Goal: Contribute content: Add original content to the website for others to see

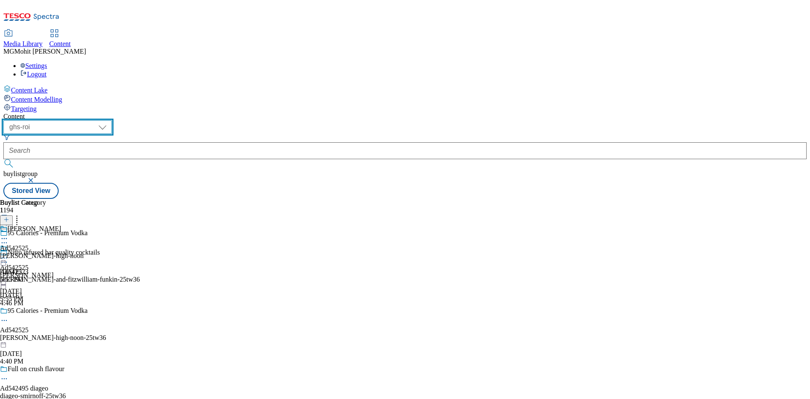
drag, startPoint x: 145, startPoint y: 72, endPoint x: 136, endPoint y: 69, distance: 9.2
click at [112, 120] on select "ghs-roi ghs-uk" at bounding box center [57, 127] width 108 height 14
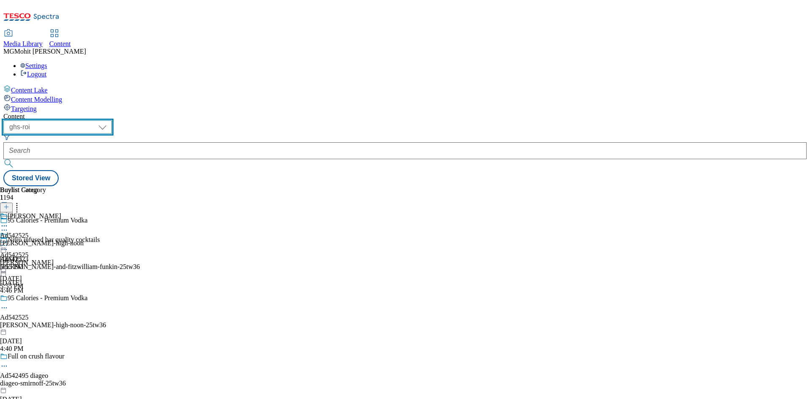
drag, startPoint x: 152, startPoint y: 64, endPoint x: 152, endPoint y: 69, distance: 5.1
click at [112, 120] on select "ghs-roi ghs-uk" at bounding box center [57, 127] width 108 height 14
select select "ghs-uk"
click at [110, 120] on select "ghs-roi ghs-uk" at bounding box center [57, 127] width 108 height 14
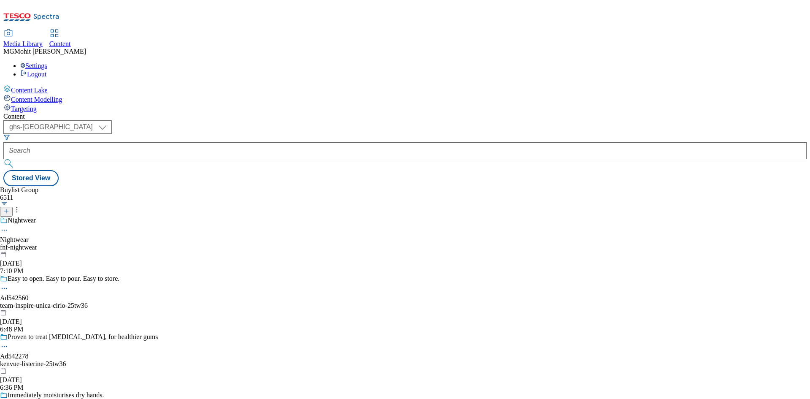
click at [9, 208] on icon at bounding box center [6, 211] width 6 height 6
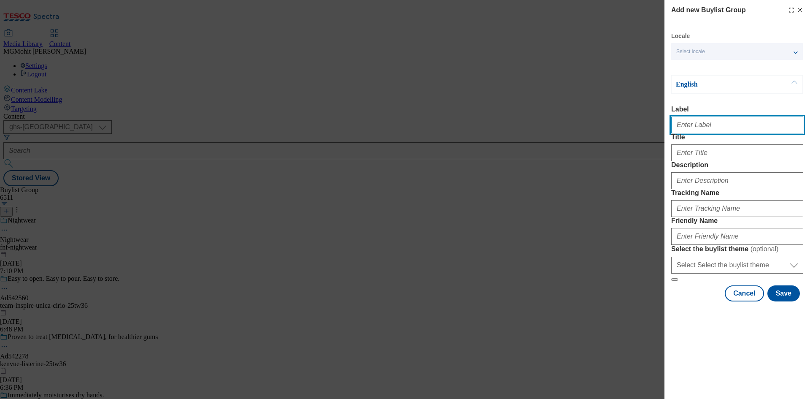
click at [714, 125] on input "Label" at bounding box center [737, 124] width 132 height 17
paste input "Ad542541 abf"
type input "Ad542541 abf"
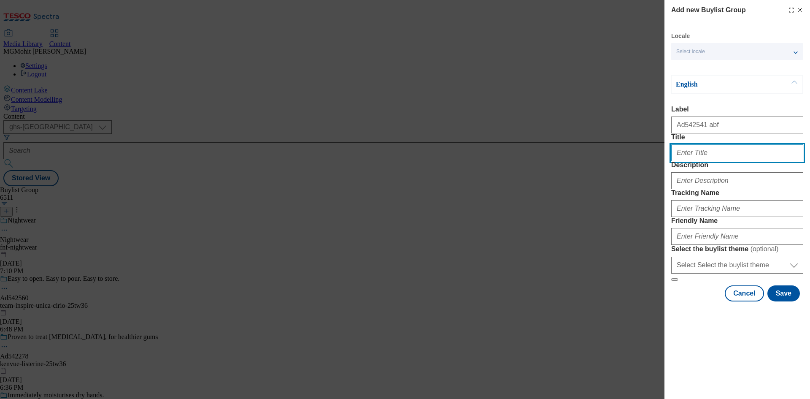
paste input "Meal times made easy"
type input "Meal times made easy"
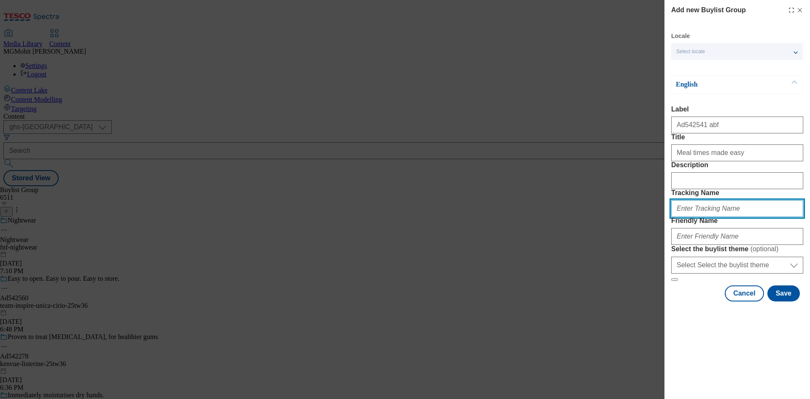
paste input "DH_AD542541"
type input "DH_AD542541"
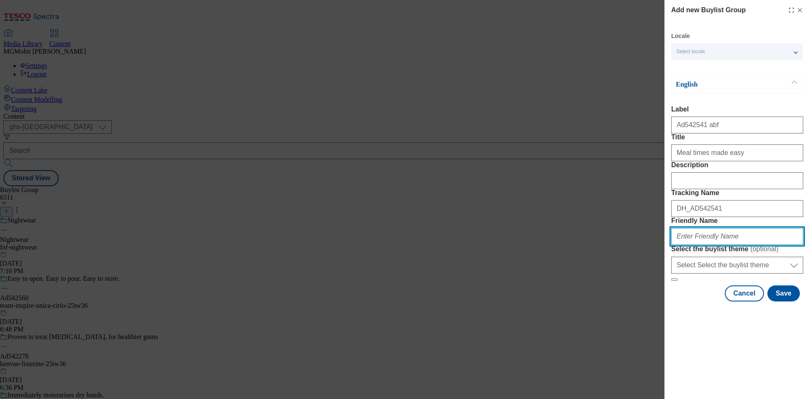
paste input "abf-tilda-pataks-25tw36"
type input "abf-tilda-pataks-25tw36"
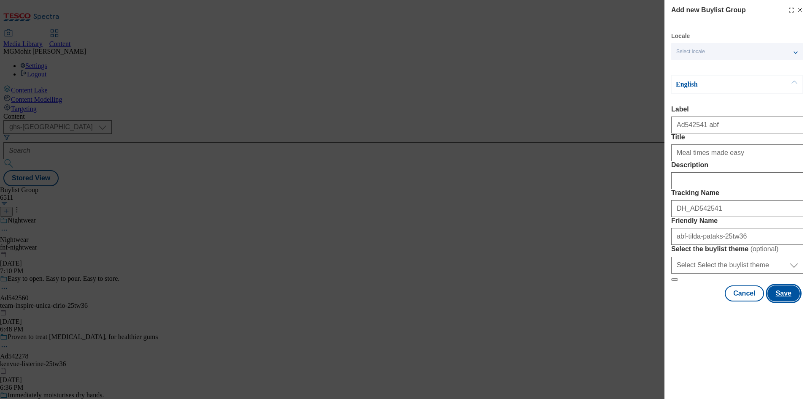
click at [782, 301] on button "Save" at bounding box center [783, 293] width 32 height 16
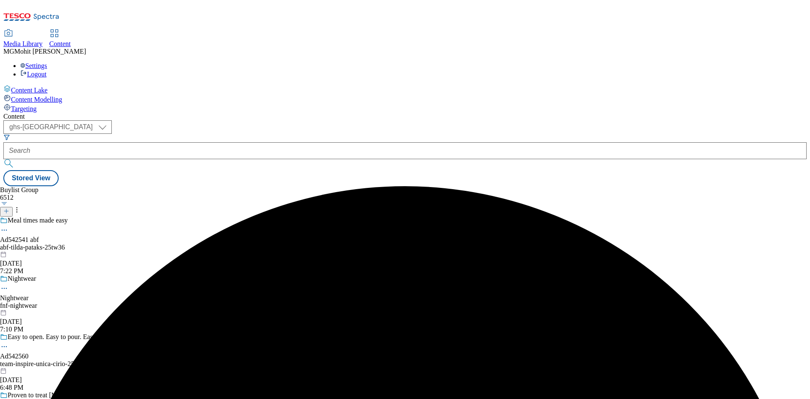
click at [199, 243] on div "abf-tilda-pataks-25tw36" at bounding box center [104, 247] width 208 height 8
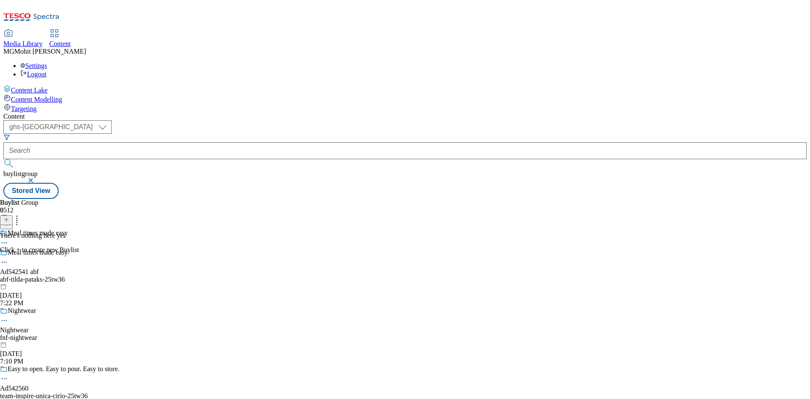
click at [9, 216] on icon at bounding box center [6, 219] width 6 height 6
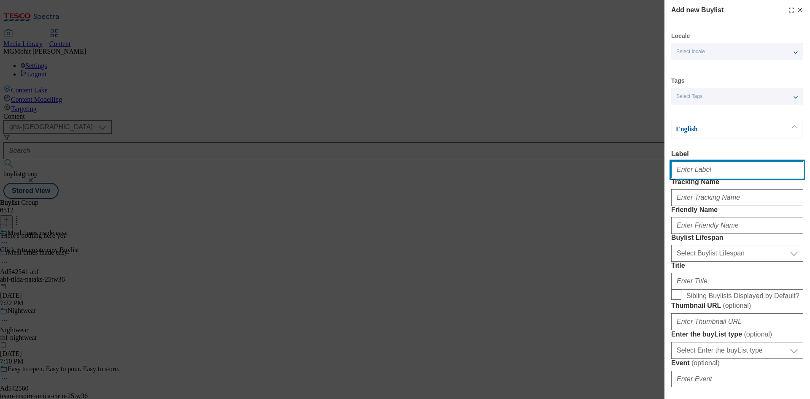
click at [688, 170] on input "Label" at bounding box center [737, 169] width 132 height 17
paste input "Ad542541"
type input "Ad542541"
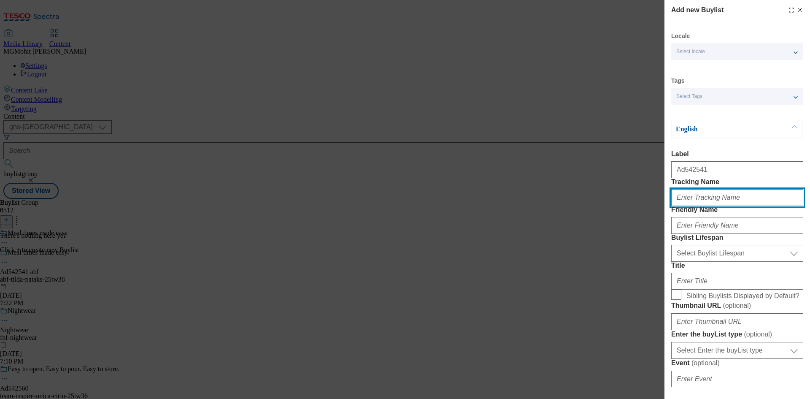
paste input "DH_AD542541"
type input "DH_AD542541"
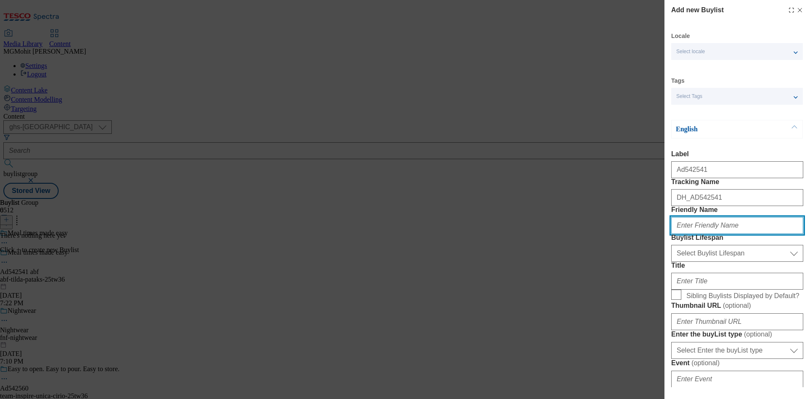
click at [689, 234] on input "Friendly Name" at bounding box center [737, 225] width 132 height 17
paste input "abf"
type input "abf"
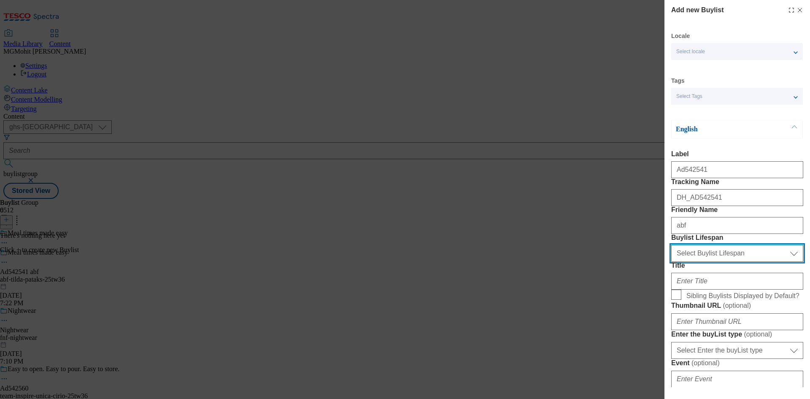
click at [697, 262] on select "Select Buylist Lifespan evergreen seasonal tactical" at bounding box center [737, 253] width 132 height 17
select select "tactical"
click at [671, 262] on select "Select Buylist Lifespan evergreen seasonal tactical" at bounding box center [737, 253] width 132 height 17
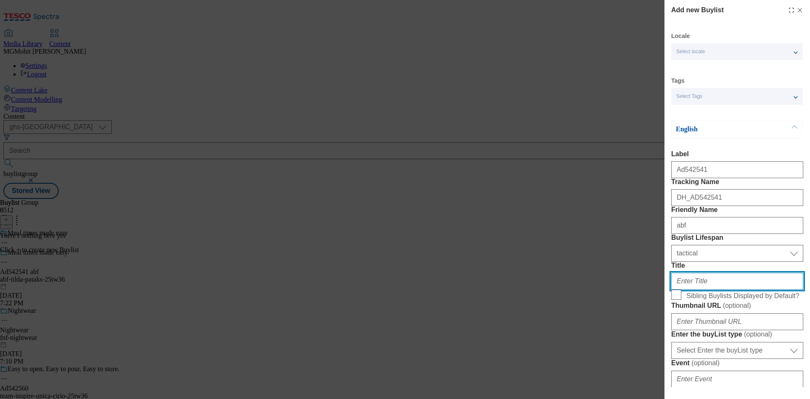
click at [689, 289] on input "Title" at bounding box center [737, 281] width 132 height 17
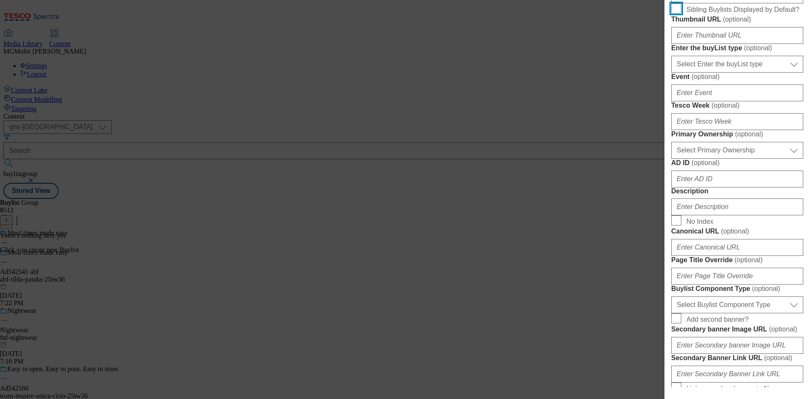
scroll to position [295, 0]
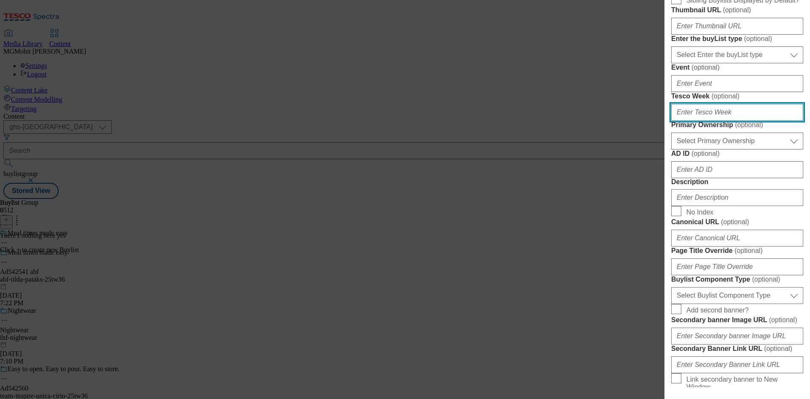
click at [700, 121] on input "Tesco Week ( optional )" at bounding box center [737, 112] width 132 height 17
type input "36"
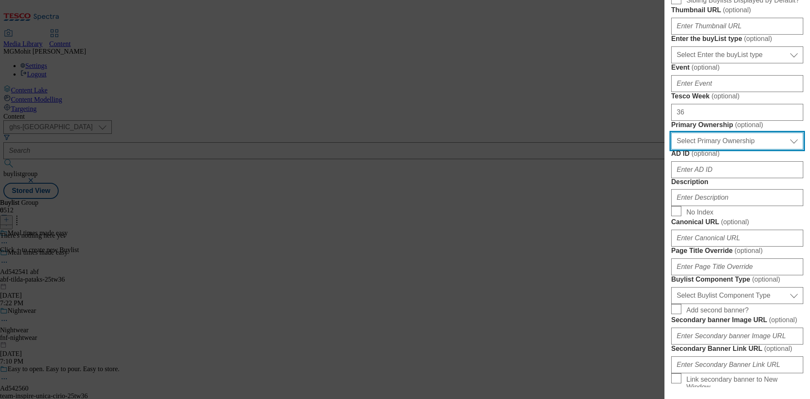
click at [704, 149] on select "Select Primary Ownership tesco dunnhumby" at bounding box center [737, 140] width 132 height 17
select select "dunnhumby"
click at [671, 149] on select "Select Primary Ownership tesco dunnhumby" at bounding box center [737, 140] width 132 height 17
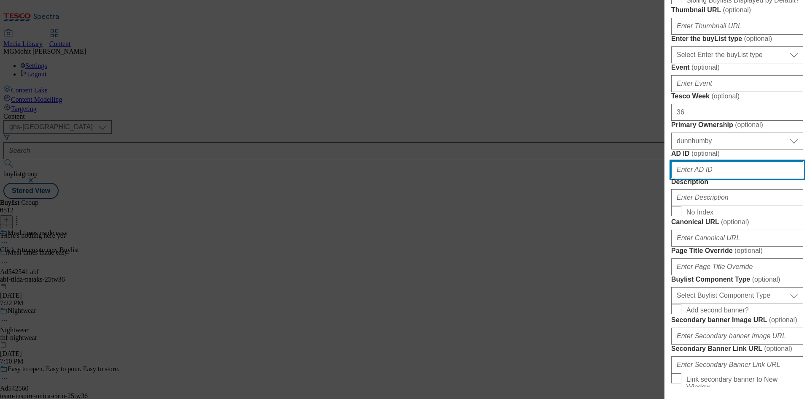
click at [690, 178] on input "AD ID ( optional )" at bounding box center [737, 169] width 132 height 17
paste input "542541"
type input "542541"
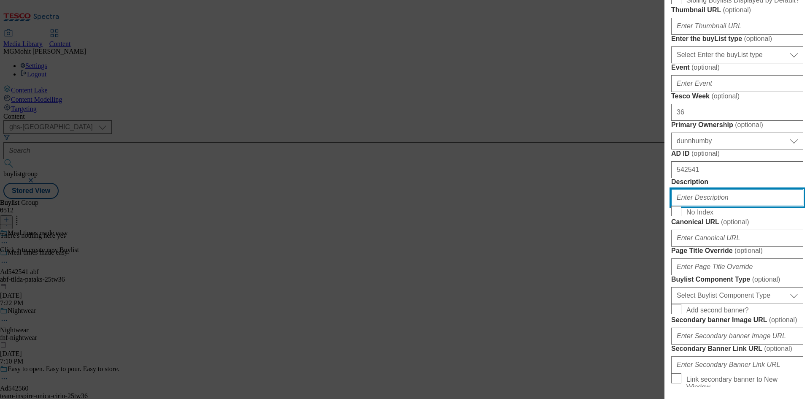
click at [696, 206] on input "Description" at bounding box center [737, 197] width 132 height 17
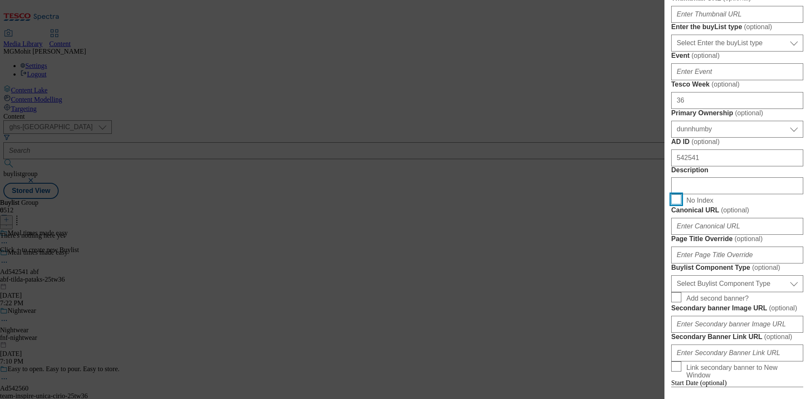
scroll to position [305, 0]
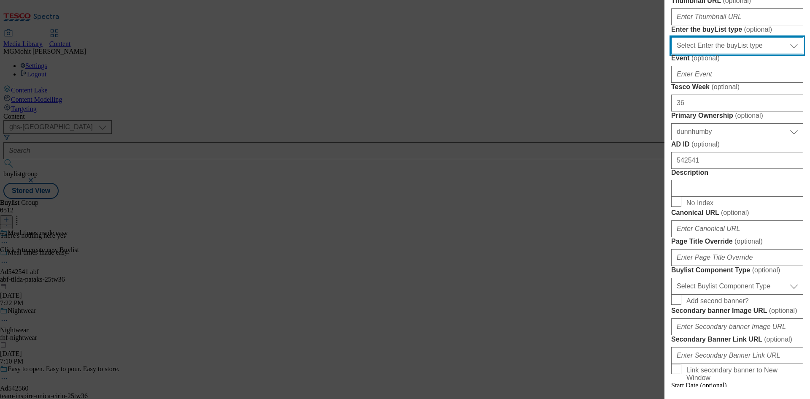
click at [719, 54] on select "Select Enter the buyList type event supplier funded long term >4 weeks supplier…" at bounding box center [737, 45] width 132 height 17
select select "supplier funded short term 1-3 weeks"
click at [671, 54] on select "Select Enter the buyList type event supplier funded long term >4 weeks supplier…" at bounding box center [737, 45] width 132 height 17
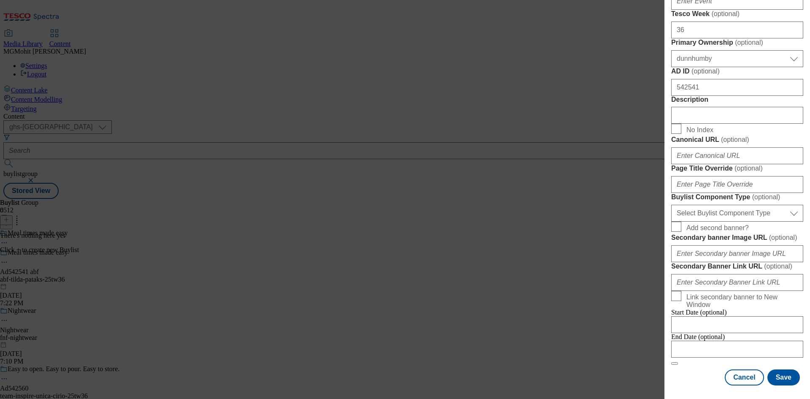
scroll to position [600, 0]
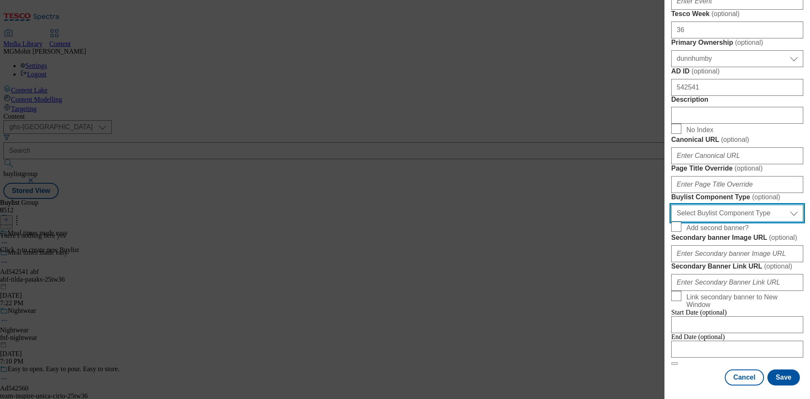
click at [725, 213] on select "Select Buylist Component Type Banner Competition Header Meal" at bounding box center [737, 213] width 132 height 17
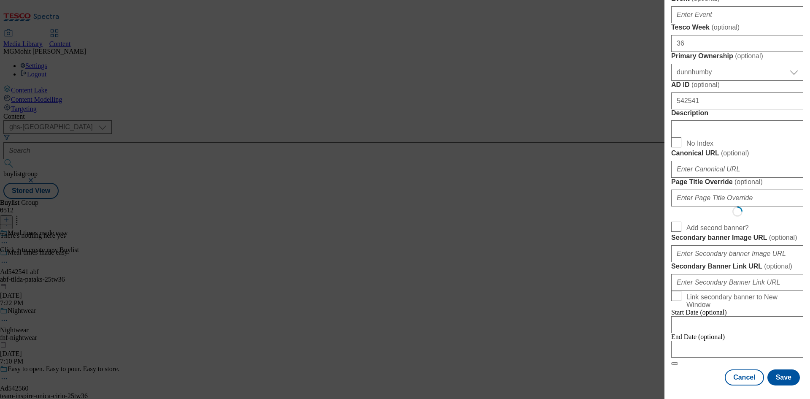
select select "Banner"
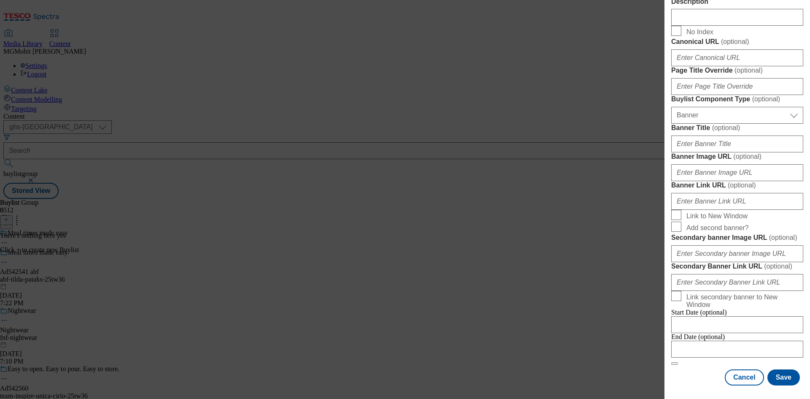
scroll to position [836, 0]
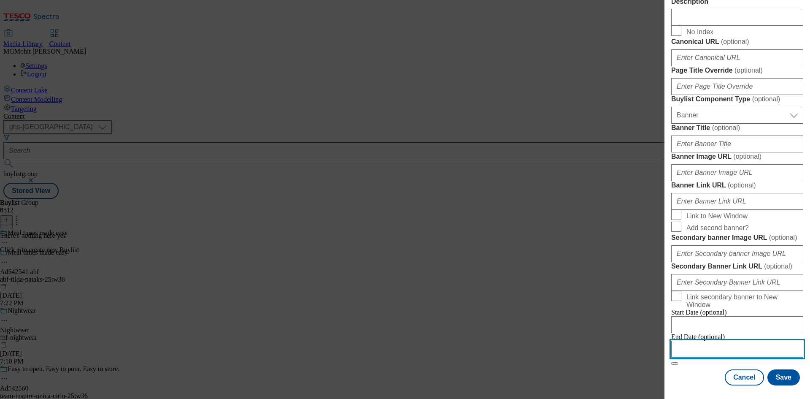
click at [703, 343] on input "Modal" at bounding box center [737, 348] width 132 height 17
select select "2025"
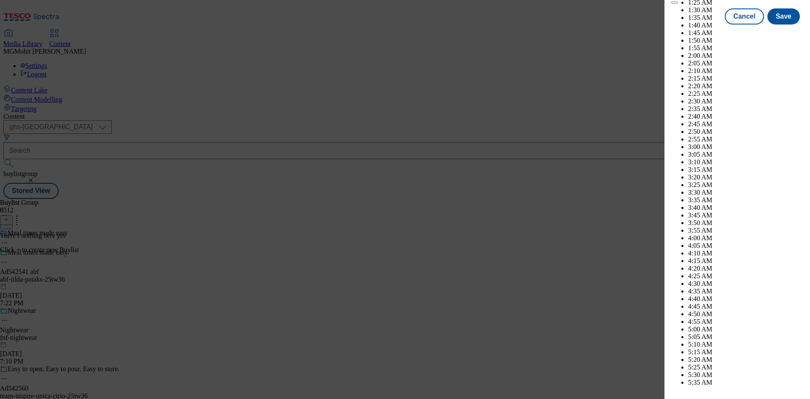
scroll to position [3618, 0]
select select "December"
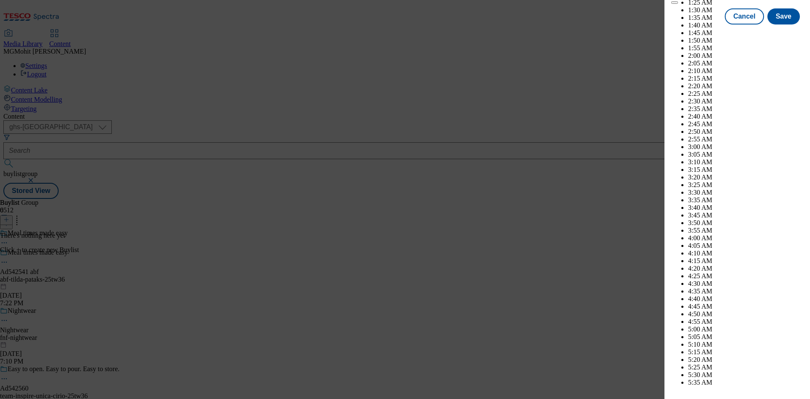
select select "2026"
select select "January"
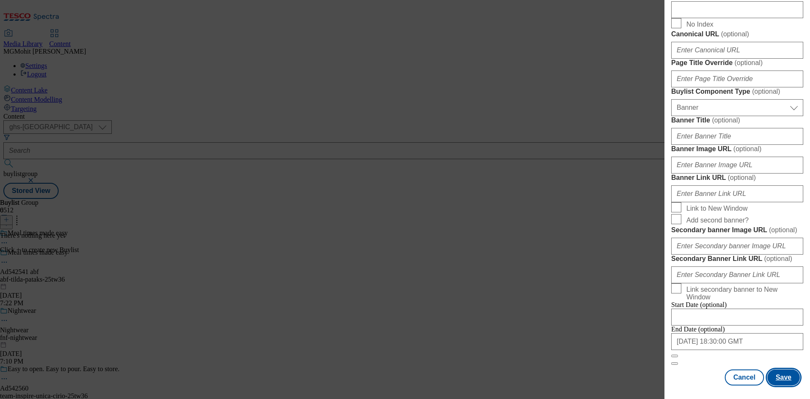
click at [781, 377] on button "Save" at bounding box center [783, 377] width 32 height 16
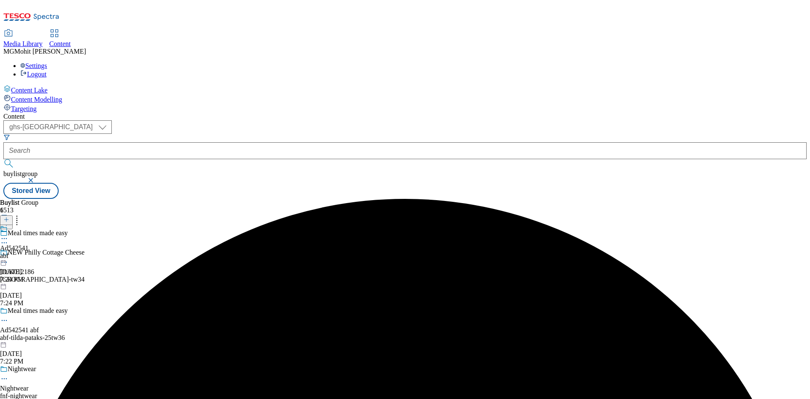
click at [29, 252] on div "abf" at bounding box center [14, 256] width 29 height 8
click at [9, 216] on icon at bounding box center [6, 219] width 6 height 6
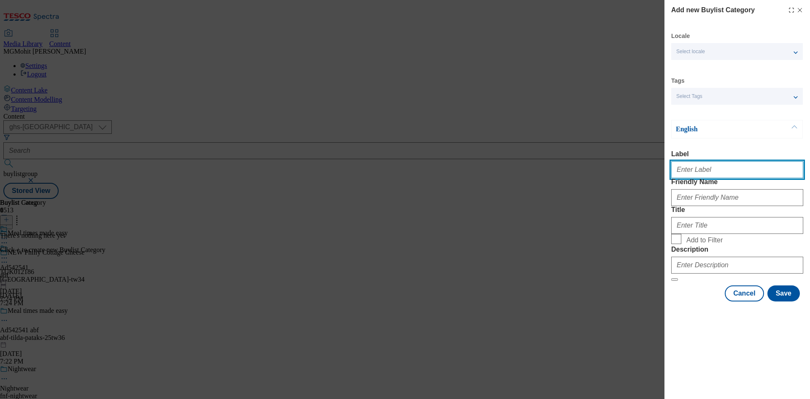
click at [690, 177] on input "Label" at bounding box center [737, 169] width 132 height 17
paste input "Ad542541"
type input "Ad542541"
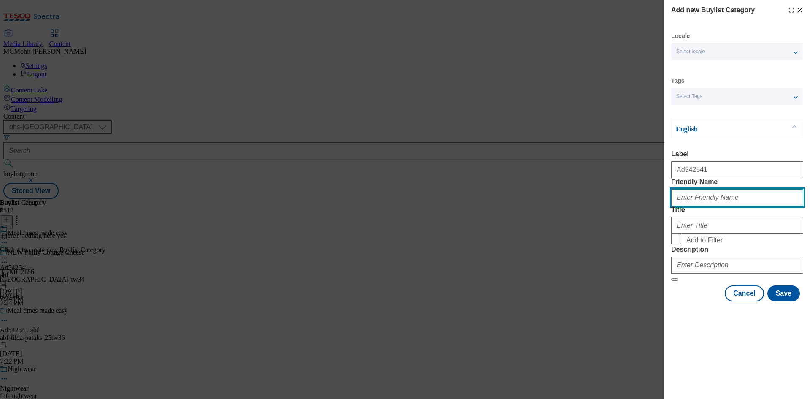
paste input "abf-tilda-pataks"
type input "abf-tilda-pataks"
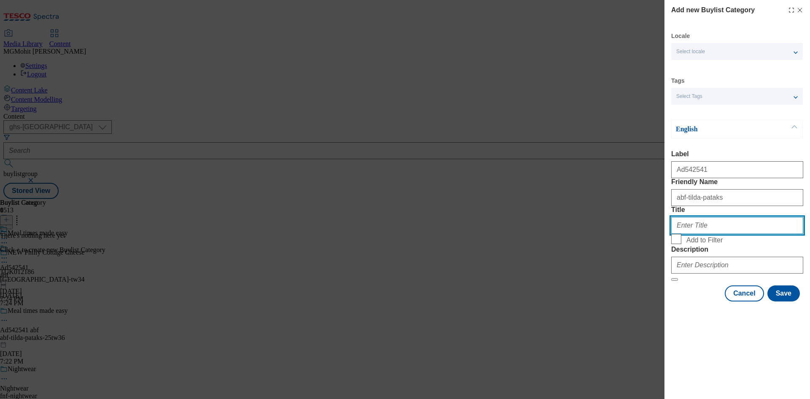
click at [689, 234] on input "Title" at bounding box center [737, 225] width 132 height 17
paste input "AB World Foods"
type input "AB World Foods"
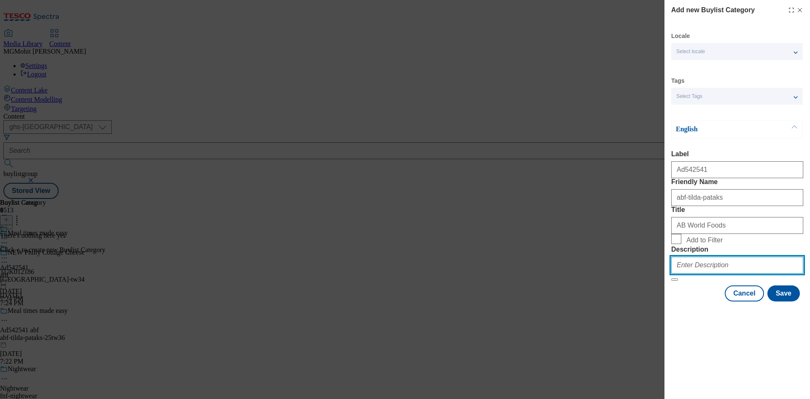
click at [695, 273] on input "Description" at bounding box center [737, 265] width 132 height 17
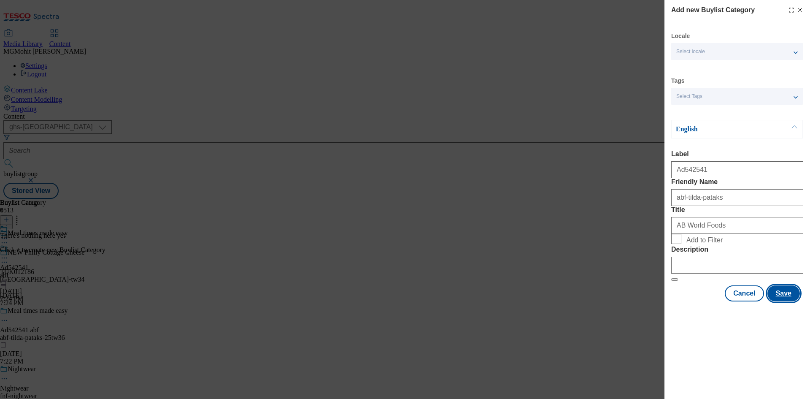
click at [784, 301] on button "Save" at bounding box center [783, 293] width 32 height 16
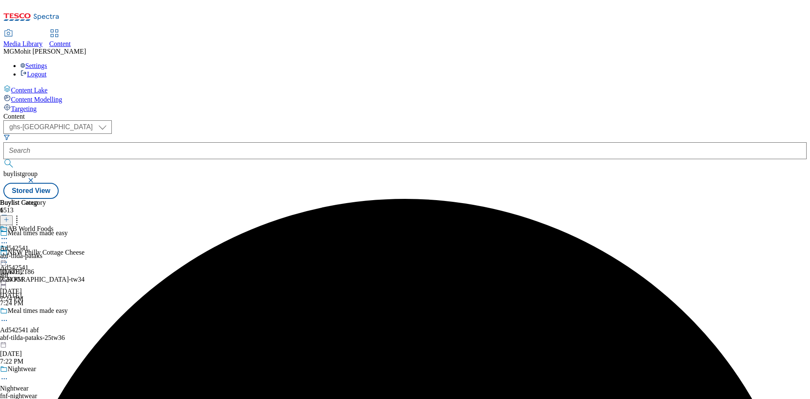
click at [54, 252] on div "abf-tilda-pataks" at bounding box center [27, 256] width 54 height 8
click at [9, 216] on icon at bounding box center [6, 219] width 6 height 6
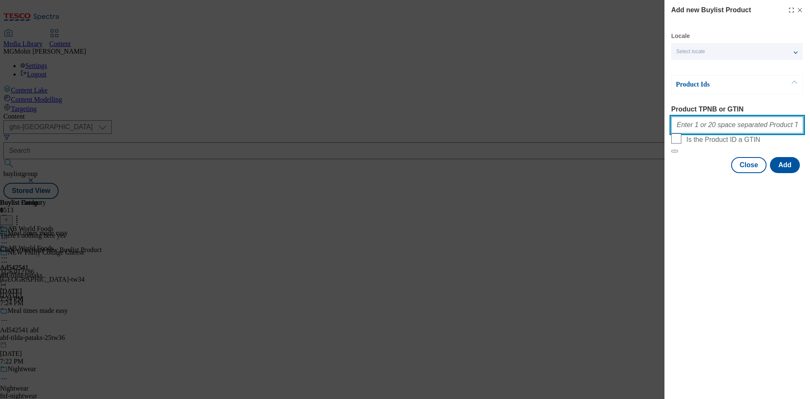
click at [699, 122] on input "Product TPNB or GTIN" at bounding box center [737, 124] width 132 height 17
paste input "92326137 79698429 57504037 92326137 91383140 55980189 54718267 92329658 9219884…"
type input "92326137 79698429 57504037 92326137 91383140 55980189 54718267 92329658 9219884…"
click at [784, 173] on button "Add" at bounding box center [785, 165] width 30 height 16
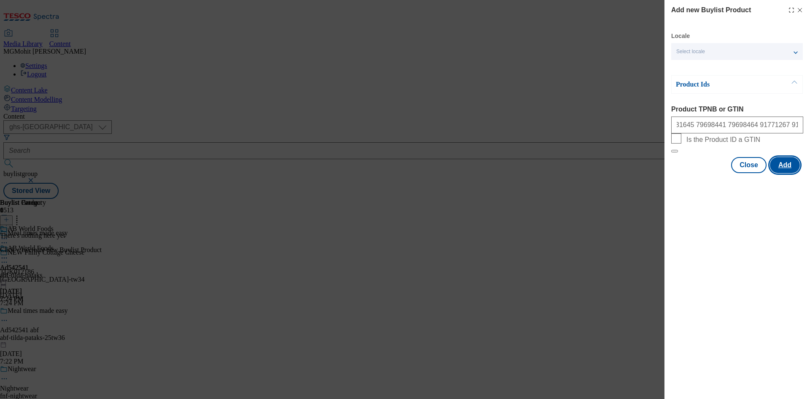
scroll to position [0, 0]
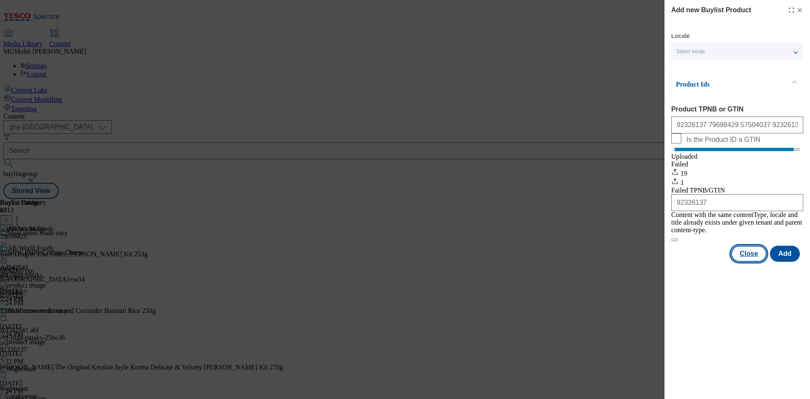
click at [747, 259] on button "Close" at bounding box center [748, 254] width 35 height 16
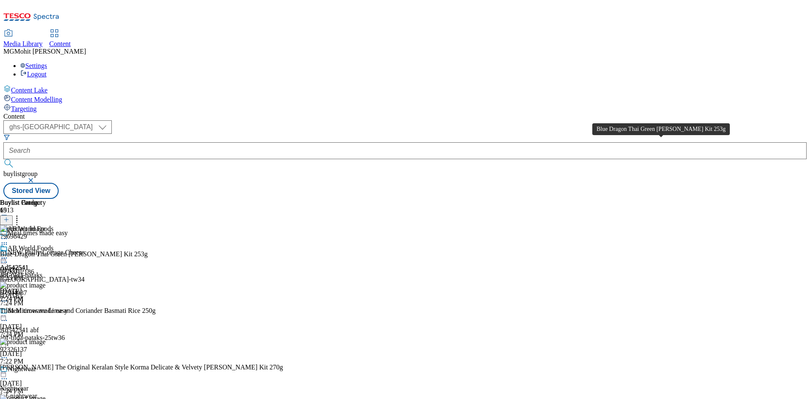
click at [148, 250] on div "Blue Dragon Thai Green Curry Kit 253g" at bounding box center [74, 254] width 148 height 8
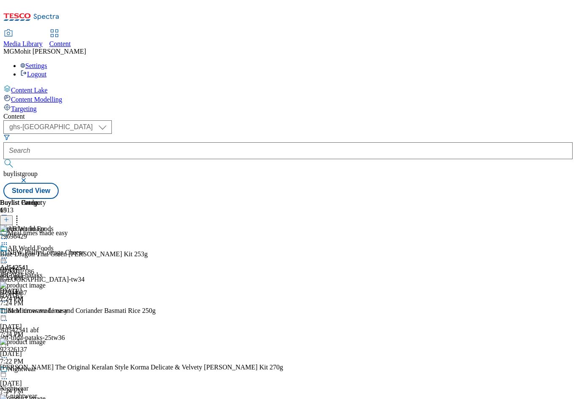
click at [564, 199] on div "Content ( optional ) ghs-roi ghs-uk ghs-uk buylistgroup Stored View Buylist Gro…" at bounding box center [287, 156] width 569 height 86
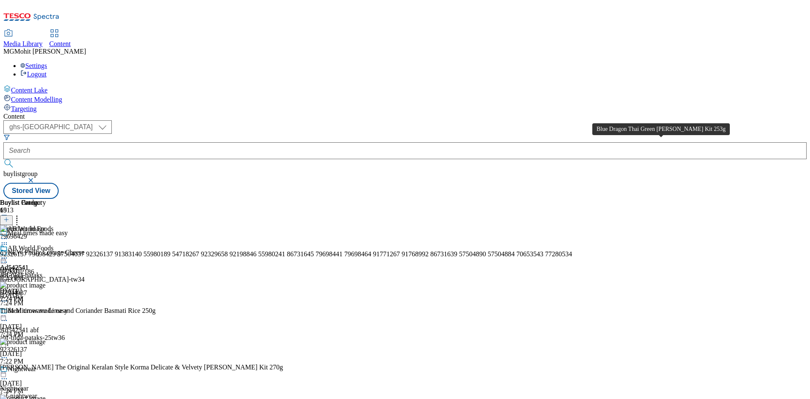
click at [572, 250] on div "92326137 79698429 57504037 92326137 91383140 55980189 54718267 92329658 9219884…" at bounding box center [286, 254] width 572 height 8
click at [8, 254] on icon at bounding box center [4, 258] width 8 height 8
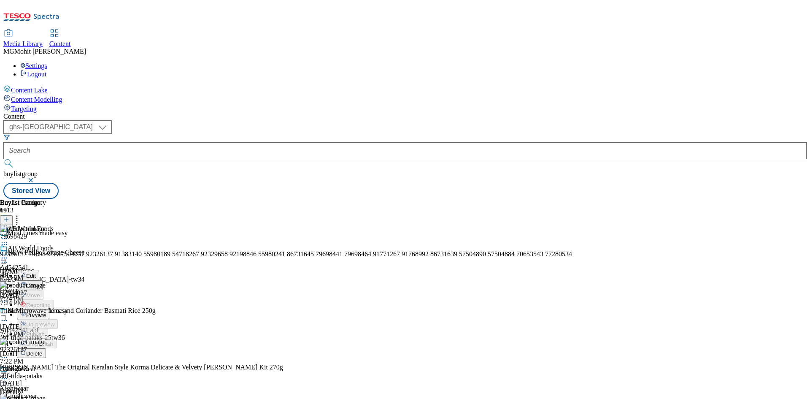
click at [36, 273] on span "Edit" at bounding box center [31, 276] width 10 height 6
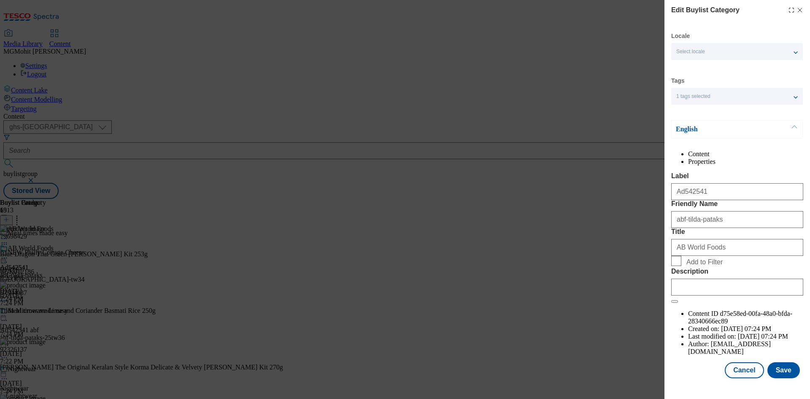
scroll to position [16, 0]
click at [709, 295] on input "Description" at bounding box center [737, 286] width 132 height 17
paste input "Blue Dragon Thai Green Curry Kit 253g"
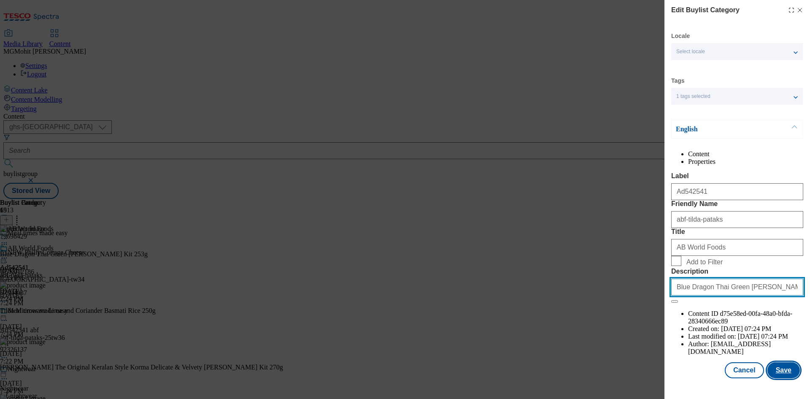
type input "Blue Dragon Thai Green Curry Kit 253g"
click at [780, 375] on button "Save" at bounding box center [783, 370] width 32 height 16
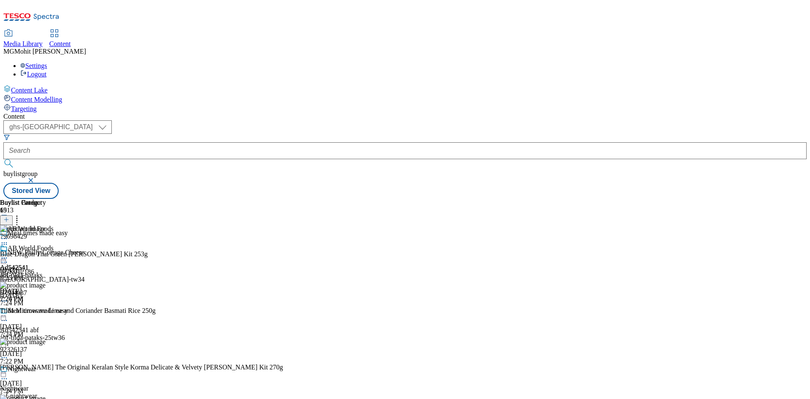
click at [8, 254] on icon at bounding box center [4, 258] width 8 height 8
click at [36, 273] on span "Edit" at bounding box center [31, 276] width 10 height 6
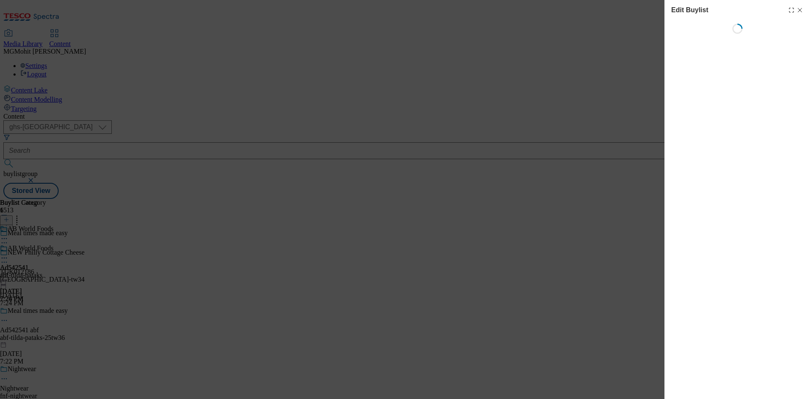
select select "tactical"
select select "supplier funded short term 1-3 weeks"
select select "dunnhumby"
select select "Banner"
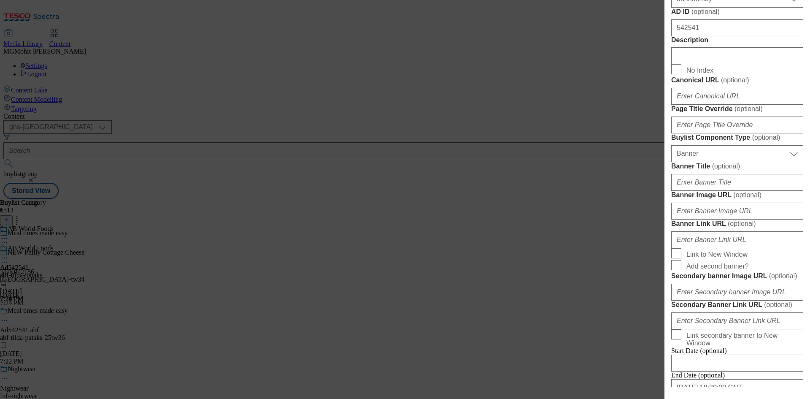
scroll to position [464, 0]
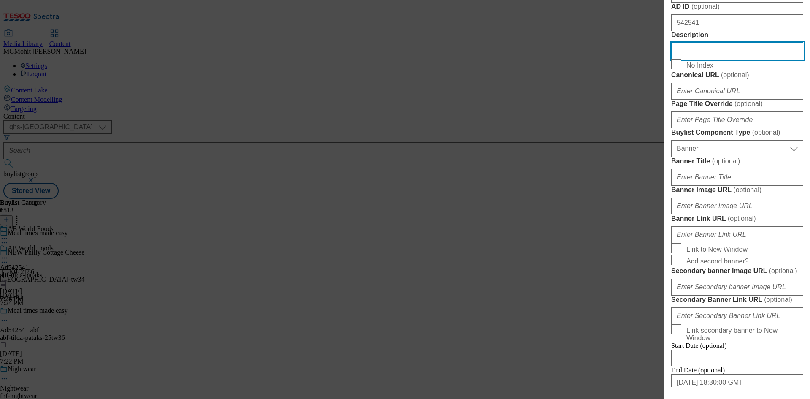
click at [684, 59] on input "Description" at bounding box center [737, 50] width 132 height 17
paste input "Blue Dragon Thai Green Curry Kit 253g"
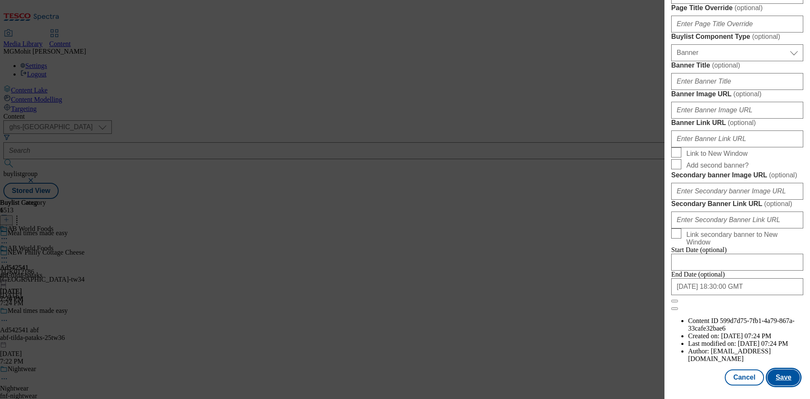
scroll to position [873, 0]
type input "Blue Dragon Thai Green Curry Kit 253g"
click at [775, 371] on button "Save" at bounding box center [783, 377] width 32 height 16
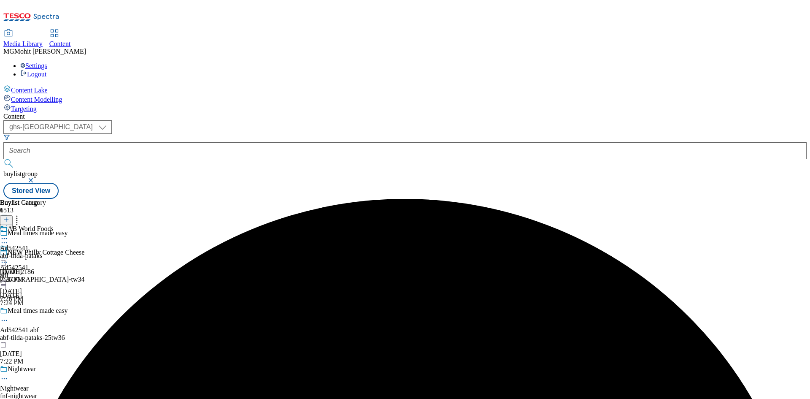
click at [8, 316] on icon at bounding box center [4, 320] width 8 height 8
click at [158, 333] on li "Edit" at bounding box center [87, 338] width 141 height 10
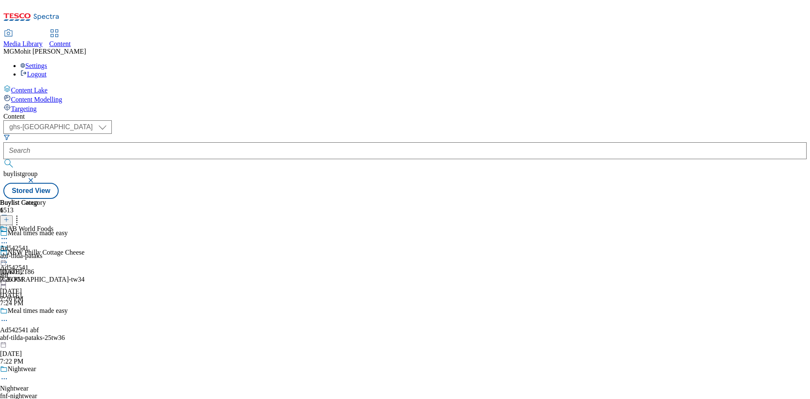
click at [8, 316] on icon at bounding box center [4, 320] width 8 height 8
click at [36, 335] on span "Edit" at bounding box center [31, 338] width 10 height 6
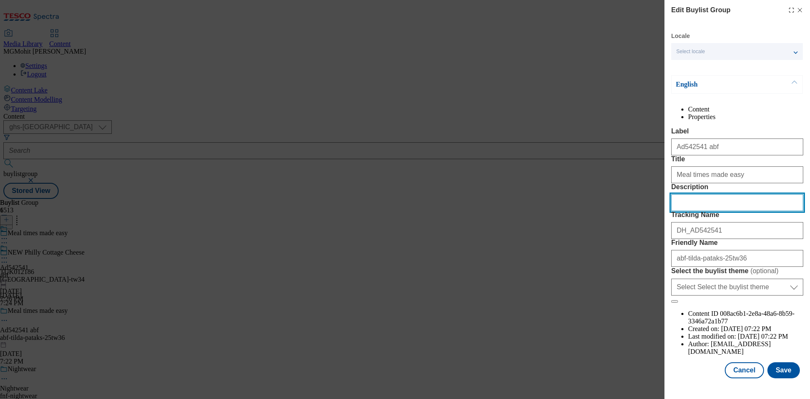
click at [689, 211] on input "Description" at bounding box center [737, 202] width 132 height 17
paste input "Blue Dragon Thai Green Curry Kit 253g"
type input "Blue Dragon Thai Green Curry Kit 253g"
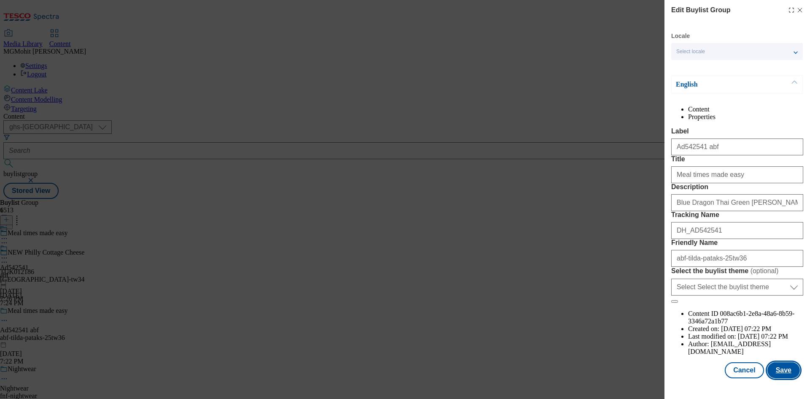
click at [777, 378] on button "Save" at bounding box center [783, 370] width 32 height 16
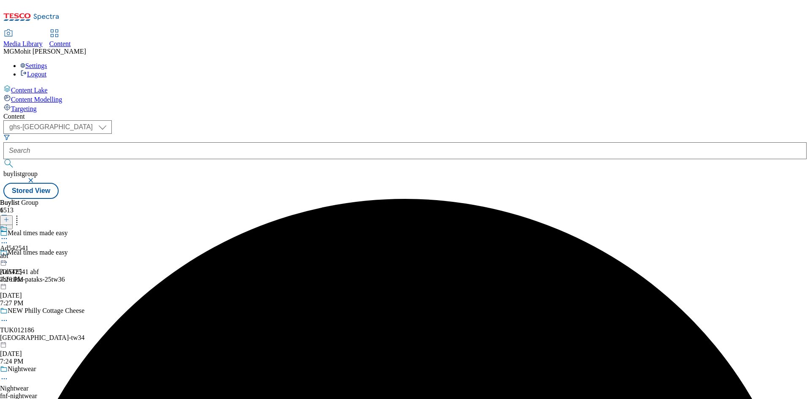
click at [8, 234] on icon at bounding box center [4, 238] width 8 height 8
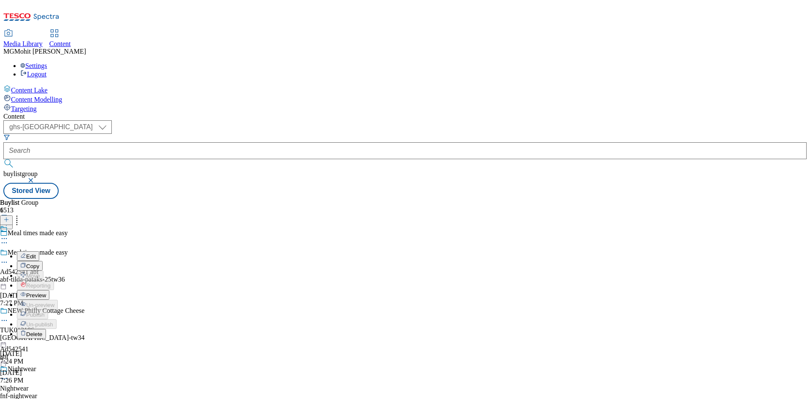
click at [46, 292] on span "Preview" at bounding box center [36, 295] width 20 height 6
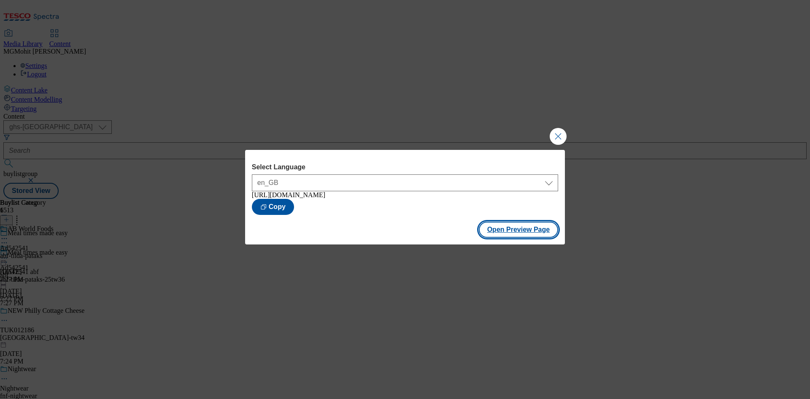
click at [521, 234] on button "Open Preview Page" at bounding box center [519, 230] width 80 height 16
click at [558, 135] on button "Close Modal" at bounding box center [558, 136] width 17 height 17
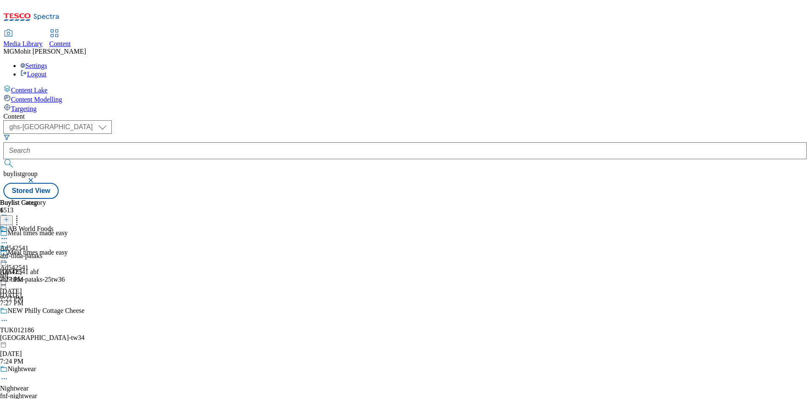
click at [8, 258] on icon at bounding box center [4, 262] width 8 height 8
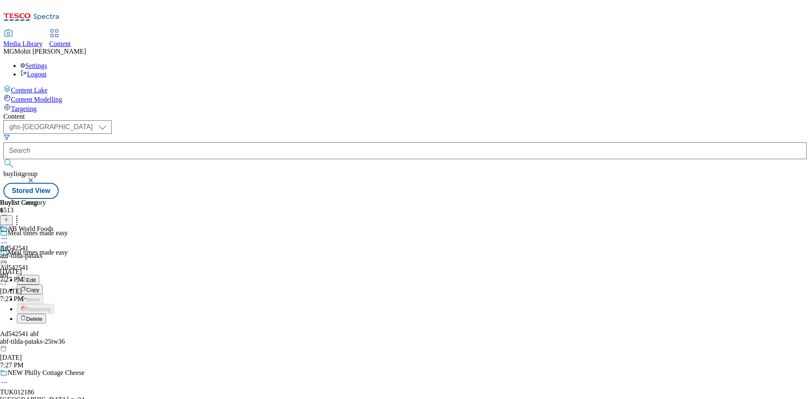
click at [39, 275] on button "Edit" at bounding box center [28, 280] width 22 height 10
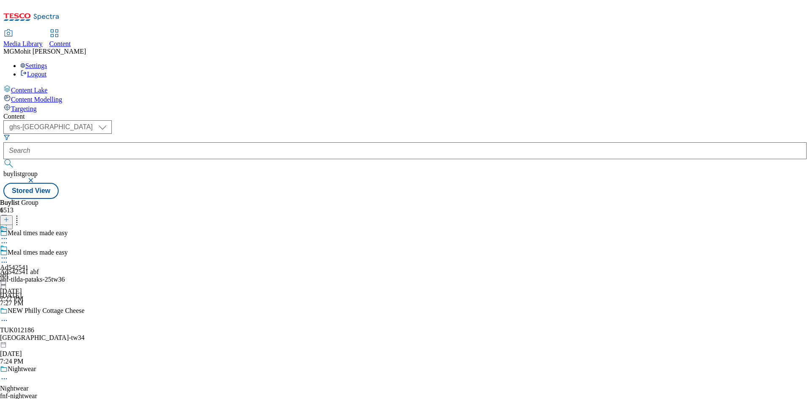
click at [8, 254] on icon at bounding box center [4, 258] width 8 height 8
drag, startPoint x: 148, startPoint y: 66, endPoint x: 152, endPoint y: 72, distance: 6.9
click at [112, 120] on select "ghs-roi ghs-uk" at bounding box center [57, 127] width 108 height 14
select select "ghs-roi"
click at [110, 120] on select "ghs-roi ghs-uk" at bounding box center [57, 127] width 108 height 14
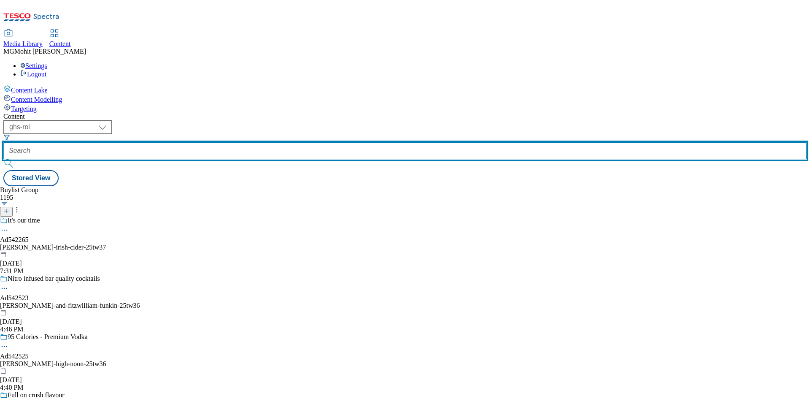
click at [203, 142] on input "text" at bounding box center [404, 150] width 803 height 17
paste input "Ad542525"
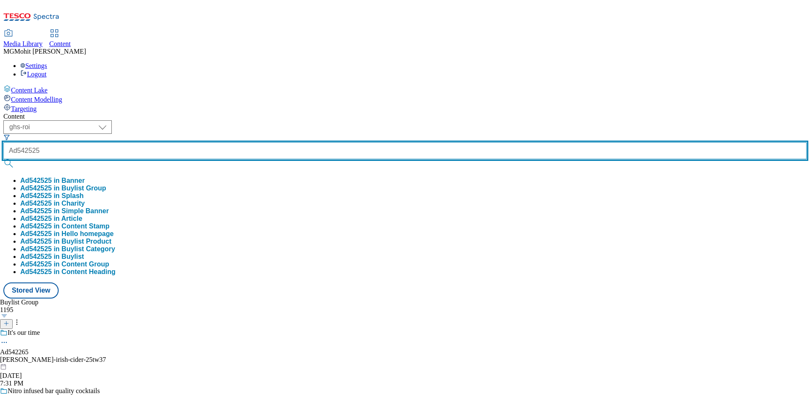
type input "Ad542525"
click at [3, 159] on button "submit" at bounding box center [9, 163] width 12 height 8
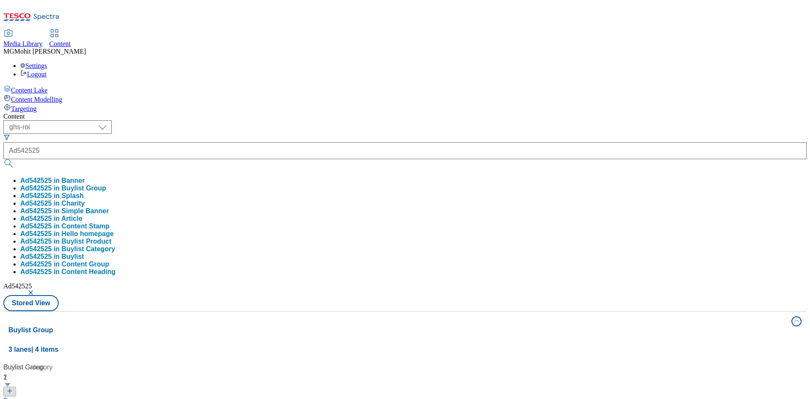
click at [13, 113] on div "Content Lake Content Modelling Targeting" at bounding box center [404, 99] width 803 height 28
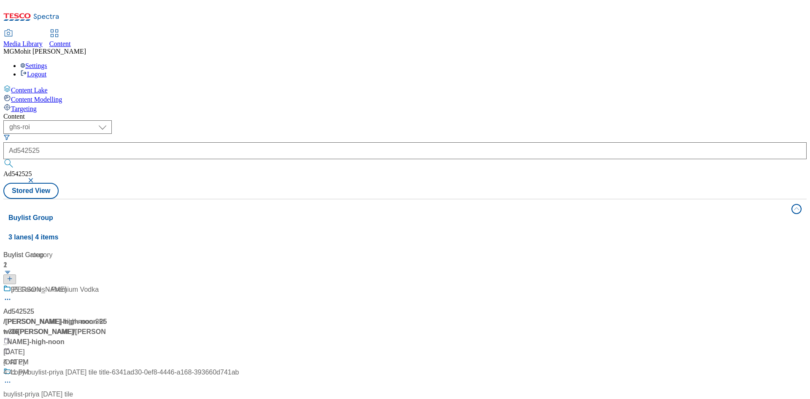
click at [236, 284] on div at bounding box center [120, 295] width 235 height 22
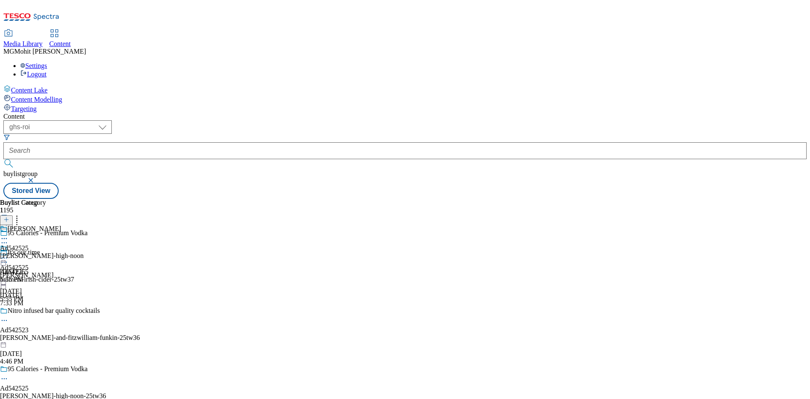
click at [5, 257] on circle at bounding box center [4, 257] width 1 height 1
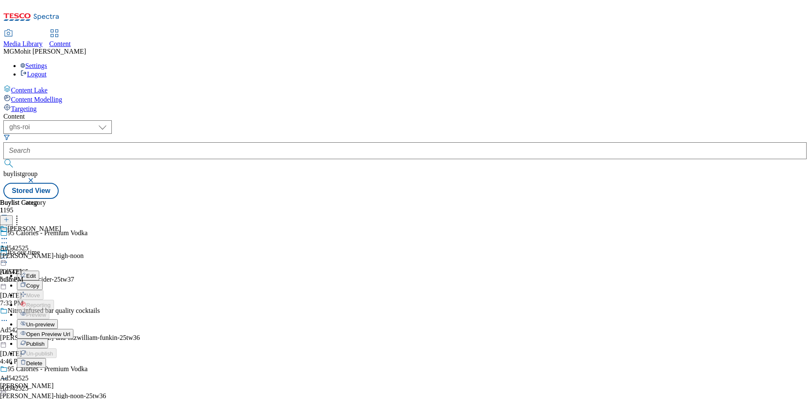
click at [70, 331] on span "Open Preview Url" at bounding box center [48, 334] width 44 height 6
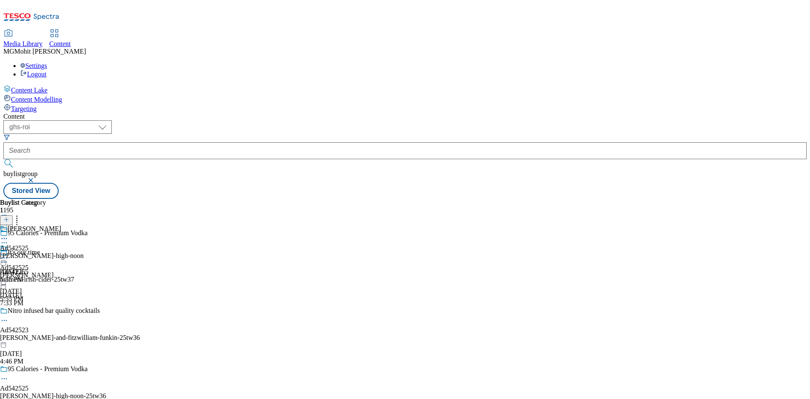
click at [8, 254] on icon at bounding box center [4, 258] width 8 height 8
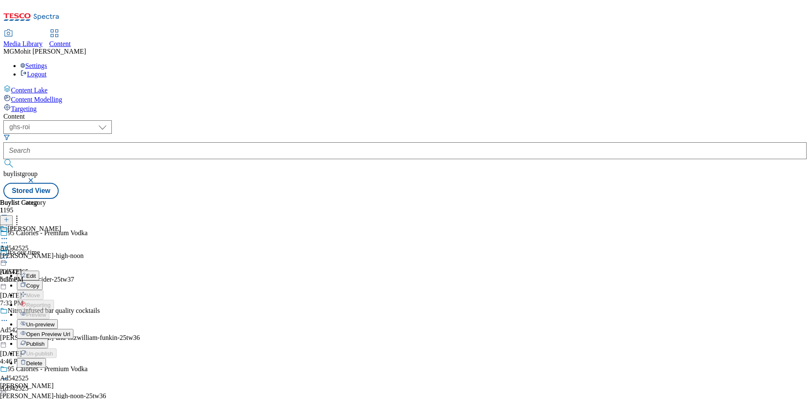
click at [45, 340] on span "Publish" at bounding box center [35, 343] width 19 height 6
